Goal: Information Seeking & Learning: Learn about a topic

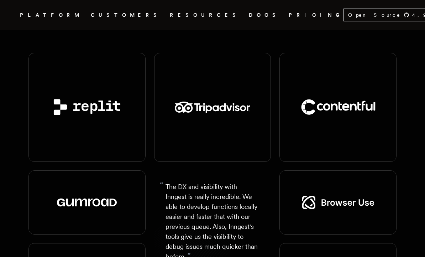
scroll to position [878, 0]
click at [0, 0] on link "Visit website" at bounding box center [0, 0] width 0 height 0
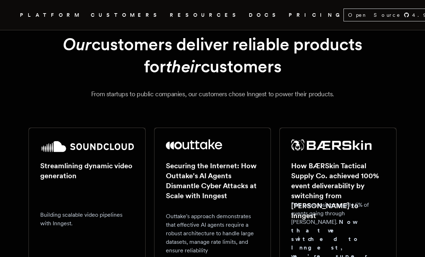
scroll to position [0, 0]
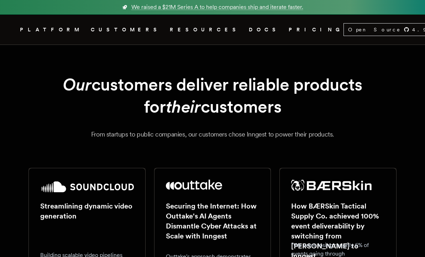
click at [77, 28] on span "PLATFORM" at bounding box center [51, 29] width 62 height 9
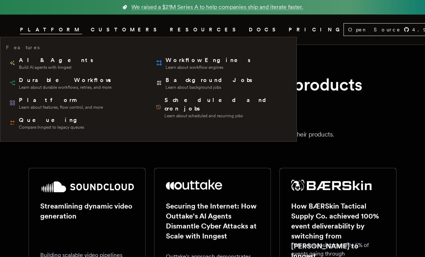
click at [33, 79] on span "Durable Workflows" at bounding box center [65, 80] width 93 height 9
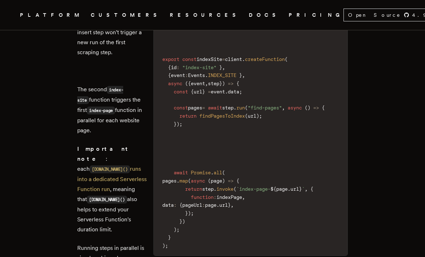
scroll to position [990, 0]
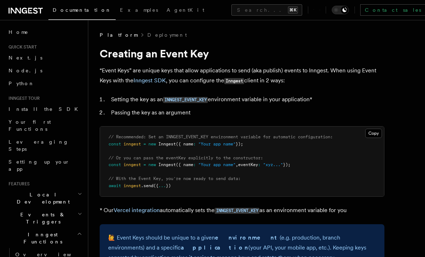
click at [68, 188] on h2 "Local Development" at bounding box center [45, 198] width 78 height 20
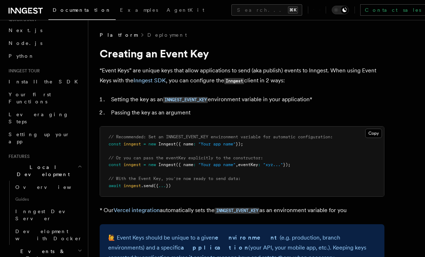
scroll to position [27, 0]
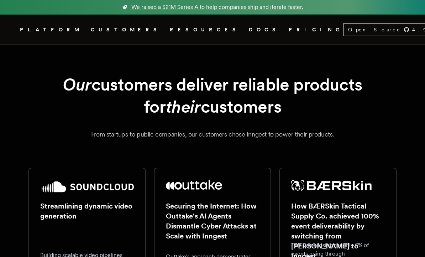
click at [170, 29] on span "RESOURCES" at bounding box center [205, 29] width 71 height 9
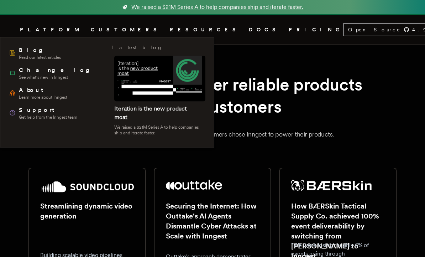
click at [24, 59] on span "Read our latest articles" at bounding box center [40, 58] width 42 height 6
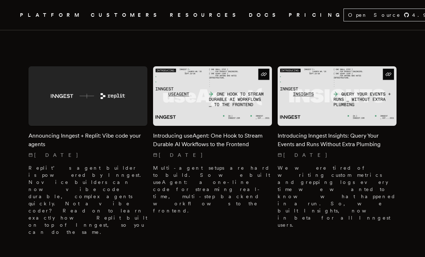
scroll to position [218, 0]
click at [217, 134] on h2 "Introducing useAgent: One Hook to Stream Durable AI Workflows to the Frontend" at bounding box center [212, 139] width 119 height 17
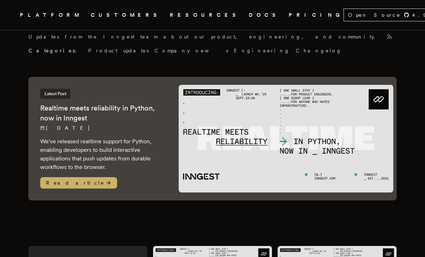
scroll to position [0, 0]
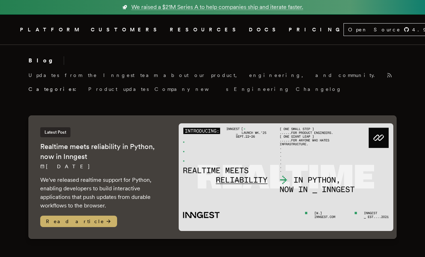
click at [289, 30] on link "PRICING" at bounding box center [316, 29] width 55 height 9
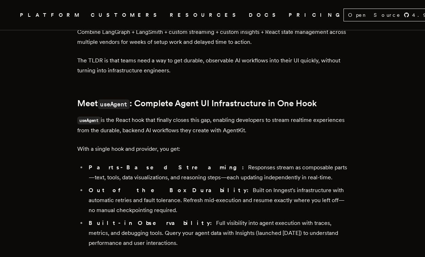
click at [372, 125] on article "Introducing useAgent: One Hook to Stream Durable AI Workflows to the Frontend […" at bounding box center [213, 132] width 368 height 1607
